Goal: Information Seeking & Learning: Learn about a topic

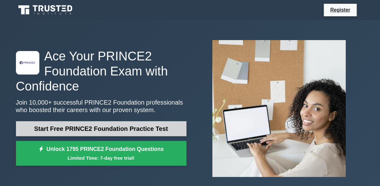
drag, startPoint x: 0, startPoint y: 0, endPoint x: 123, endPoint y: 127, distance: 177.2
click at [123, 127] on link "Start Free PRINCE2 Foundation Practice Test" at bounding box center [101, 128] width 171 height 15
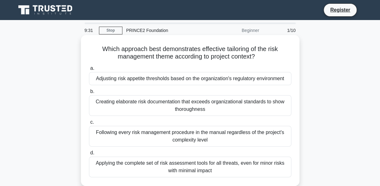
click at [163, 78] on div "Adjusting risk appetite thresholds based on the organization's regulatory envir…" at bounding box center [190, 78] width 202 height 13
click at [89, 70] on input "a. Adjusting risk appetite thresholds based on the organization's regulatory en…" at bounding box center [89, 68] width 0 height 4
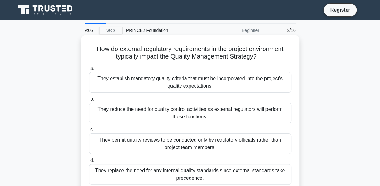
click at [165, 83] on div "They establish mandatory quality criteria that must be incorporated into the pr…" at bounding box center [190, 82] width 202 height 21
click at [89, 70] on input "a. They establish mandatory quality criteria that must be incorporated into the…" at bounding box center [89, 68] width 0 height 4
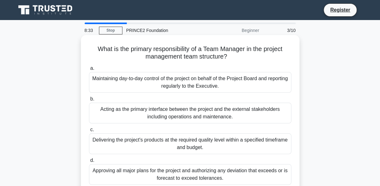
click at [196, 82] on div "Maintaining day-to-day control of the project on behalf of the Project Board an…" at bounding box center [190, 82] width 202 height 21
click at [89, 70] on input "a. Maintaining day-to-day control of the project on behalf of the Project Board…" at bounding box center [89, 68] width 0 height 4
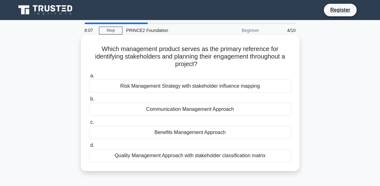
click at [194, 85] on div "Risk Management Strategy with stakeholder influence mapping" at bounding box center [190, 85] width 202 height 13
click at [89, 78] on input "a. Risk Management Strategy with stakeholder influence mapping" at bounding box center [89, 76] width 0 height 4
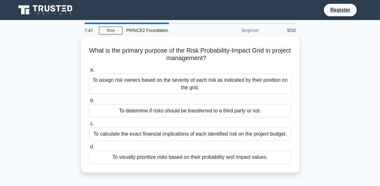
click at [194, 85] on div "To assign risk owners based on the severity of each risk as indicated by their …" at bounding box center [190, 83] width 202 height 21
click at [89, 72] on input "a. To assign risk owners based on the severity of each risk as indicated by the…" at bounding box center [89, 70] width 0 height 4
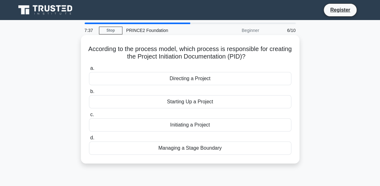
click at [192, 126] on div "Initiating a Project" at bounding box center [190, 124] width 202 height 13
click at [89, 117] on input "c. Initiating a Project" at bounding box center [89, 114] width 0 height 4
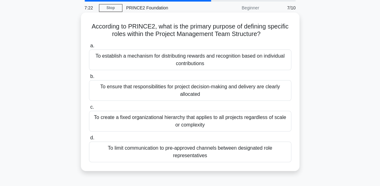
scroll to position [31, 0]
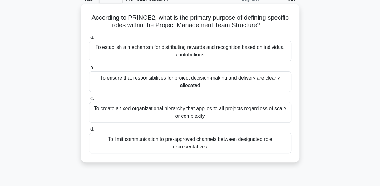
click at [255, 89] on div "To ensure that responsibilities for project decision-making and delivery are cl…" at bounding box center [190, 81] width 202 height 21
click at [89, 70] on input "b. To ensure that responsibilities for project decision-making and delivery are…" at bounding box center [89, 68] width 0 height 4
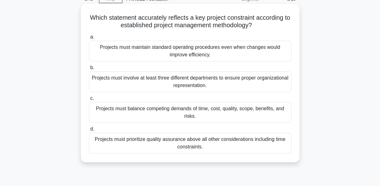
click at [171, 112] on div "Projects must balance competing demands of time, cost, quality, scope, benefits…" at bounding box center [190, 112] width 202 height 21
click at [89, 100] on input "c. Projects must balance competing demands of time, cost, quality, scope, benef…" at bounding box center [89, 98] width 0 height 4
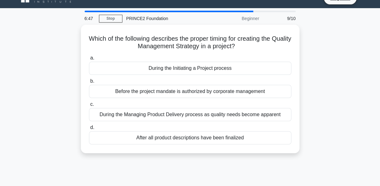
scroll to position [0, 0]
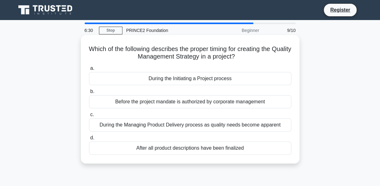
click at [171, 149] on div "After all product descriptions have been finalized" at bounding box center [190, 147] width 202 height 13
click at [89, 140] on input "d. After all product descriptions have been finalized" at bounding box center [89, 138] width 0 height 4
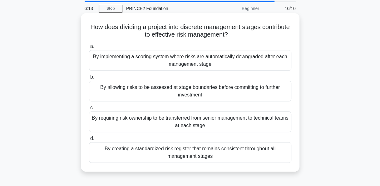
scroll to position [31, 0]
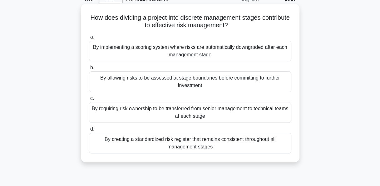
click at [182, 83] on div "By allowing risks to be assessed at stage boundaries before committing to furth…" at bounding box center [190, 81] width 202 height 21
click at [89, 70] on input "b. By allowing risks to be assessed at stage boundaries before committing to fu…" at bounding box center [89, 68] width 0 height 4
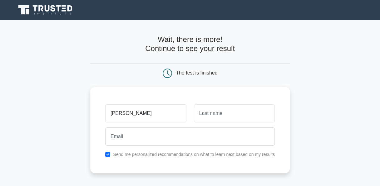
type input "[PERSON_NAME]"
click at [203, 108] on input "text" at bounding box center [234, 113] width 81 height 18
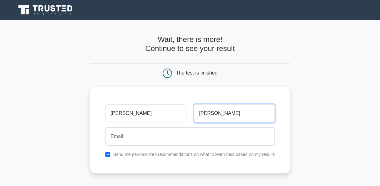
type input "OFlynn"
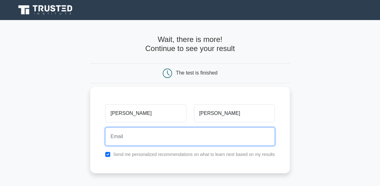
click at [173, 134] on input "email" at bounding box center [190, 136] width 170 height 18
type input "deborahoflynn@yahoo.co.uk"
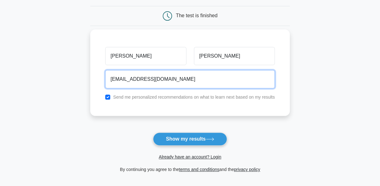
scroll to position [62, 0]
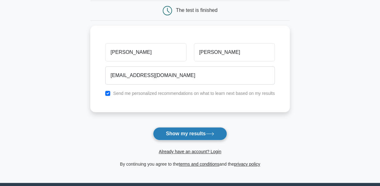
click at [167, 133] on button "Show my results" at bounding box center [190, 133] width 74 height 13
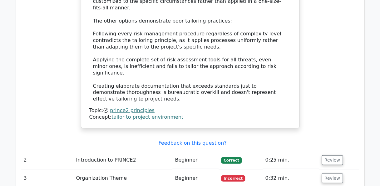
scroll to position [781, 0]
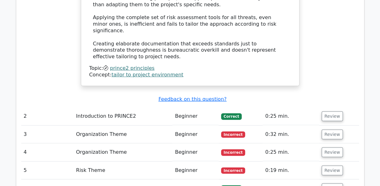
click at [227, 131] on span "Incorrect" at bounding box center [233, 134] width 24 height 6
click at [324, 129] on button "Review" at bounding box center [332, 134] width 21 height 10
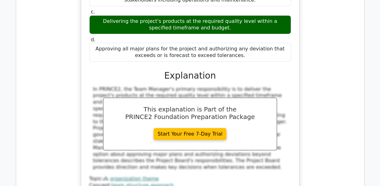
scroll to position [1094, 0]
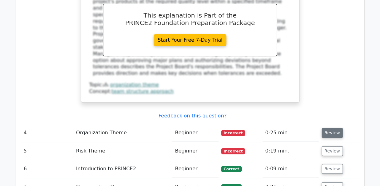
click at [327, 128] on button "Review" at bounding box center [332, 133] width 21 height 10
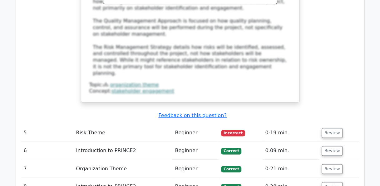
scroll to position [1437, 0]
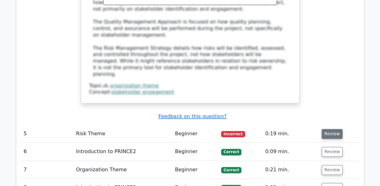
click at [328, 129] on button "Review" at bounding box center [332, 134] width 21 height 10
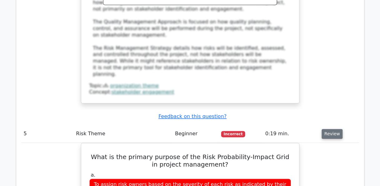
scroll to position [1468, 0]
